Goal: Check status: Check status

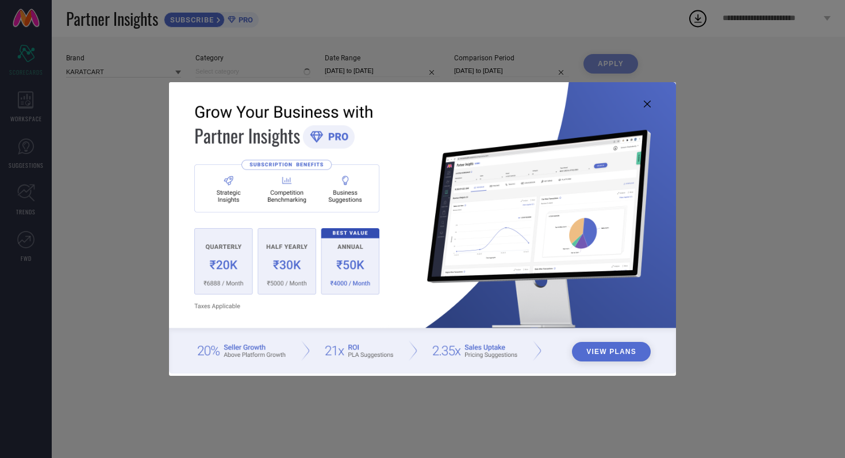
type input "All"
click at [650, 102] on icon at bounding box center [647, 104] width 7 height 7
type input "All"
click at [646, 104] on icon at bounding box center [647, 104] width 7 height 7
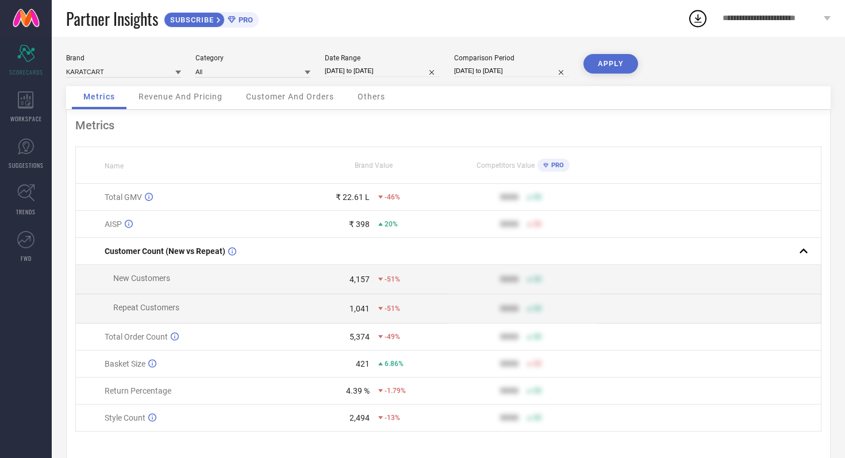
select select "7"
select select "2025"
select select "8"
select select "2025"
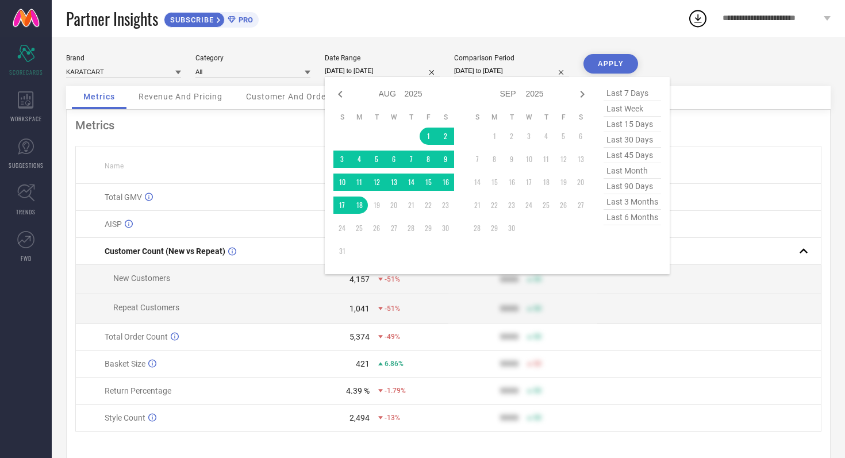
click at [411, 68] on input "[DATE] to [DATE]" at bounding box center [382, 71] width 115 height 12
click at [424, 137] on td "1" at bounding box center [428, 136] width 17 height 17
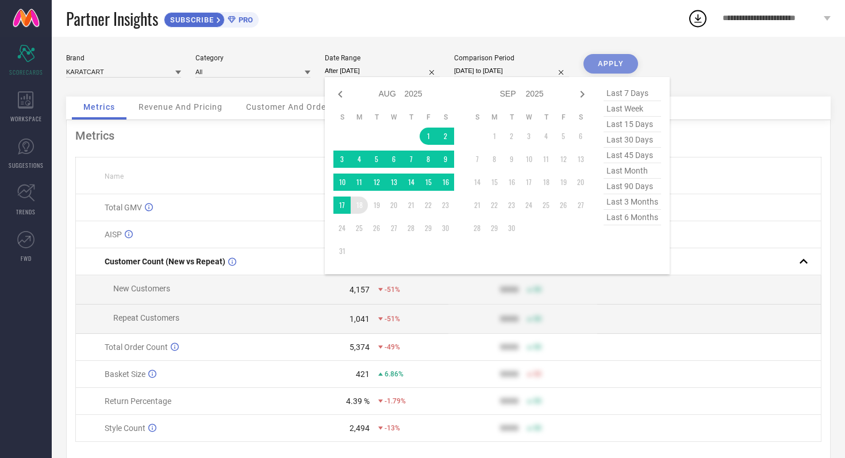
type input "[DATE] to [DATE]"
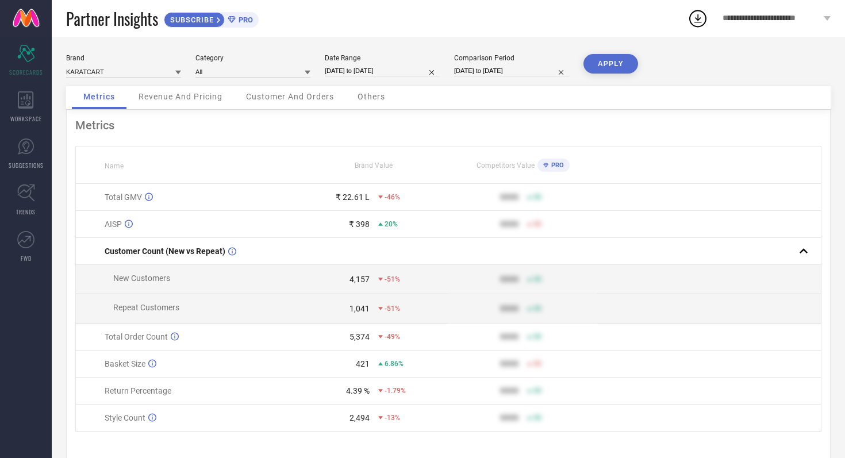
click at [537, 75] on input "[DATE] to [DATE]" at bounding box center [511, 71] width 115 height 12
select select "7"
select select "2024"
select select "8"
select select "2024"
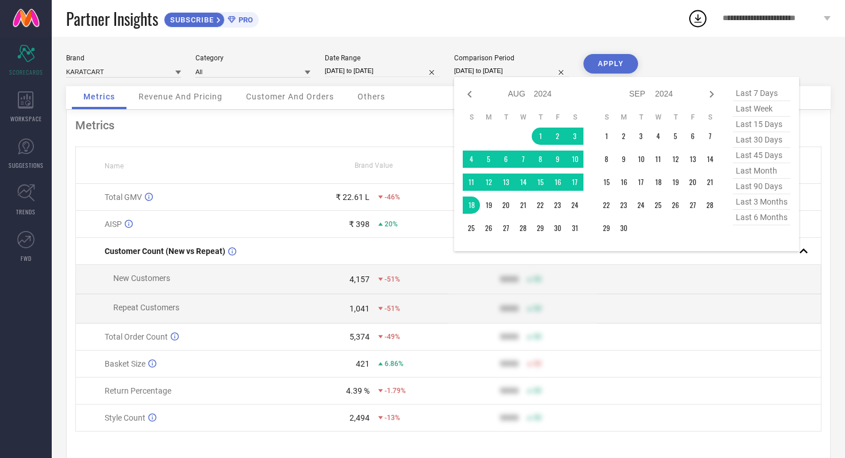
click at [566, 33] on div "Partner Insights SUBSCRIBE PRO" at bounding box center [377, 18] width 622 height 37
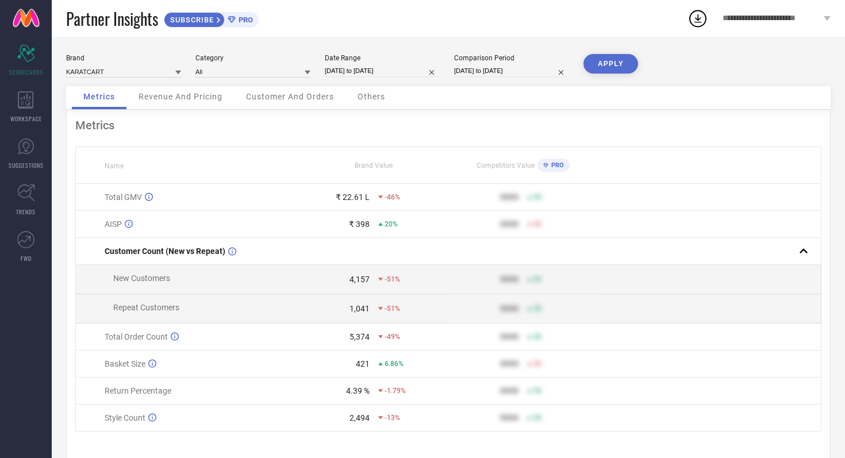
click at [611, 59] on button "APPLY" at bounding box center [611, 64] width 55 height 20
